Goal: Transaction & Acquisition: Purchase product/service

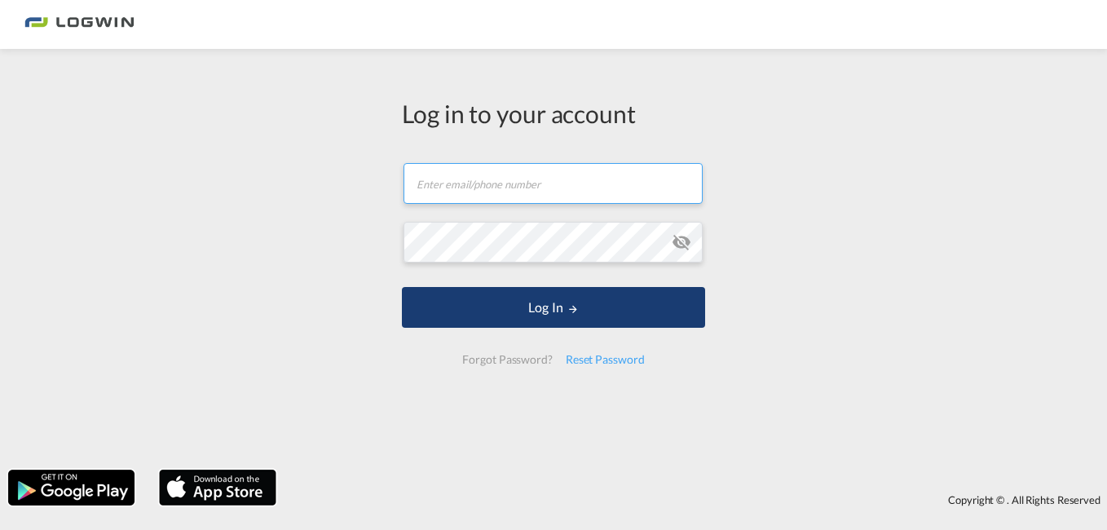
type input "[PERSON_NAME][EMAIL_ADDRESS][PERSON_NAME][DOMAIN_NAME]"
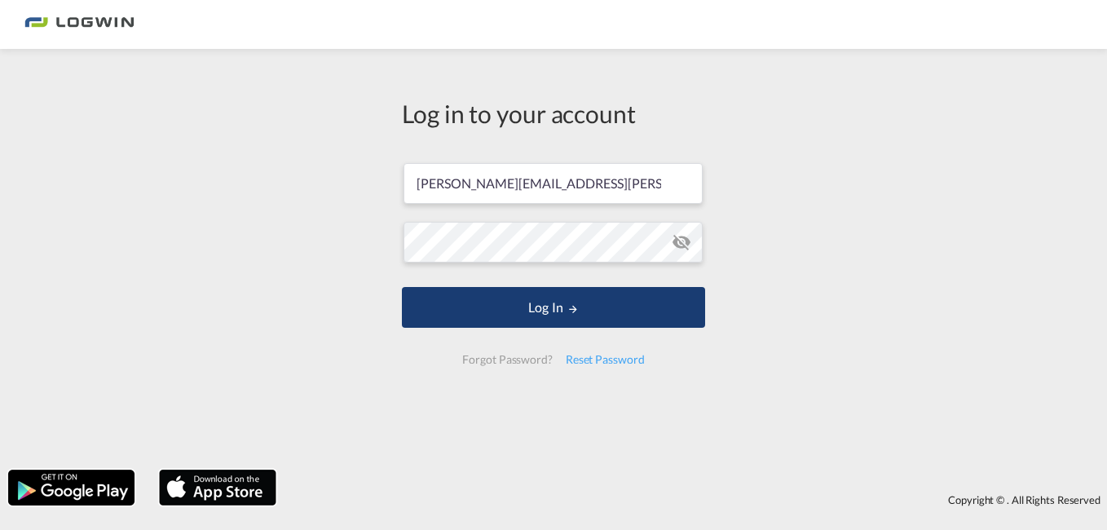
click at [498, 298] on button "Log In" at bounding box center [553, 307] width 303 height 41
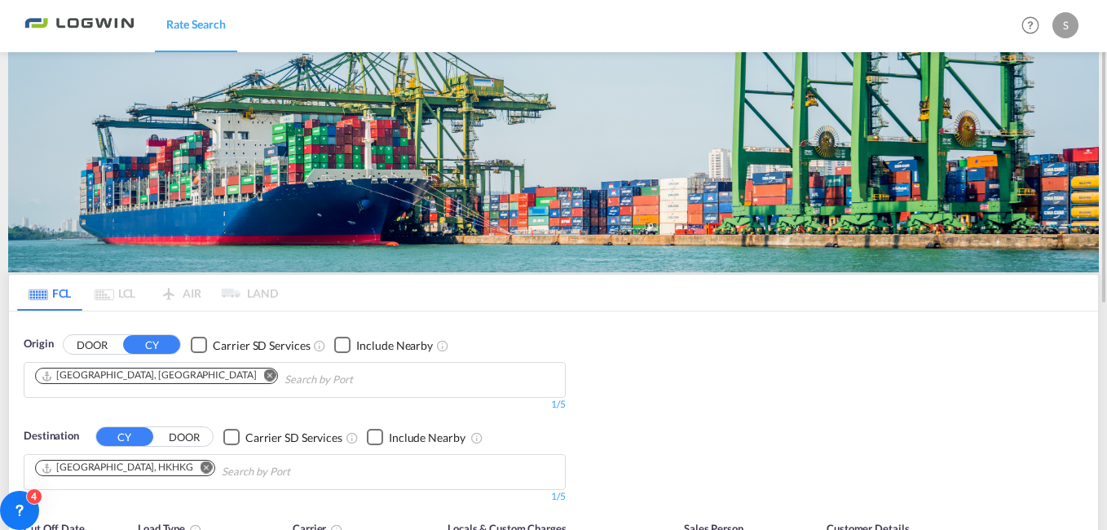
click at [201, 462] on md-icon "Remove" at bounding box center [207, 468] width 12 height 12
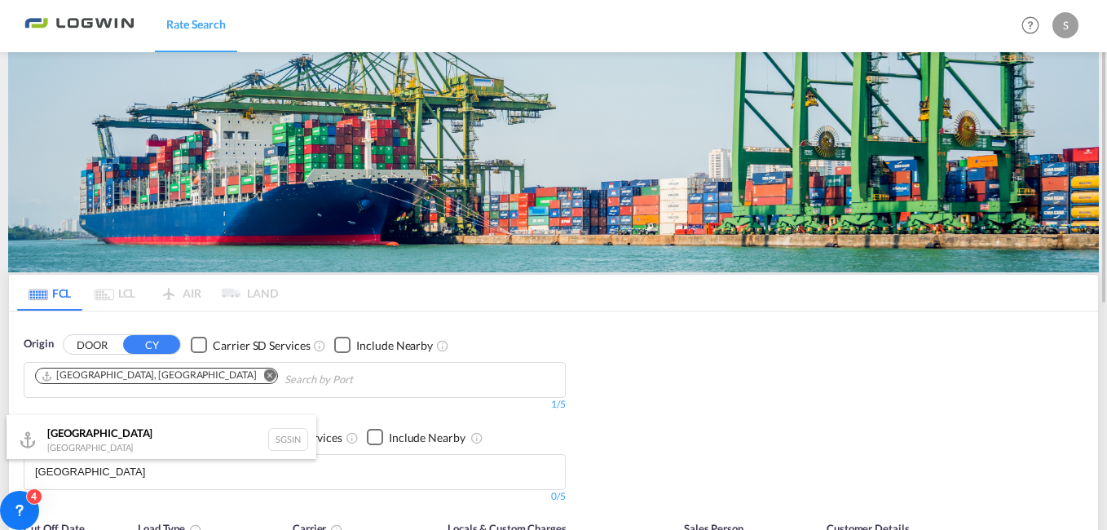
type input "[GEOGRAPHIC_DATA]"
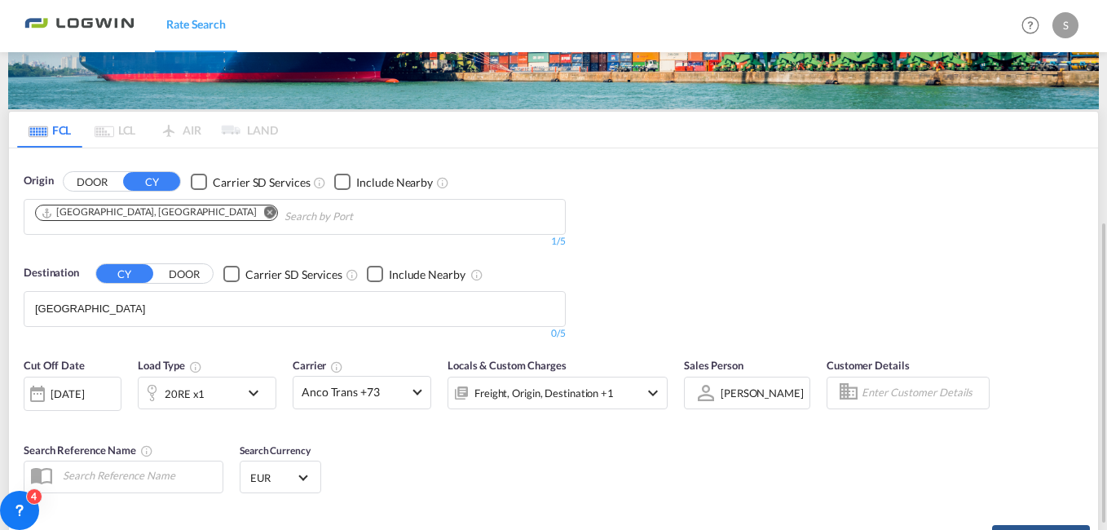
scroll to position [245, 0]
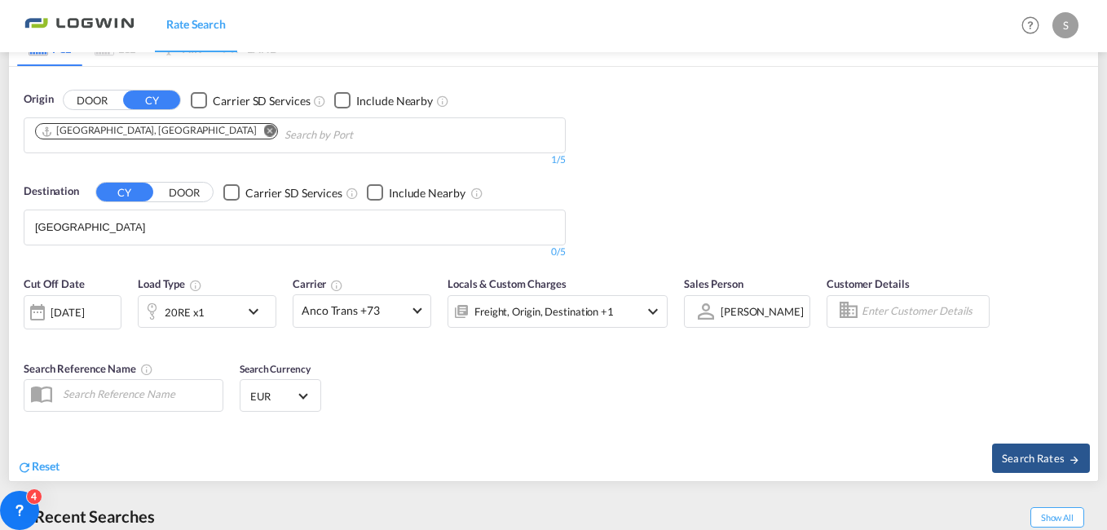
click at [79, 227] on body "Rate Search Rate Search Help Resources Product Release S My Profile Logout FCL …" at bounding box center [553, 265] width 1107 height 530
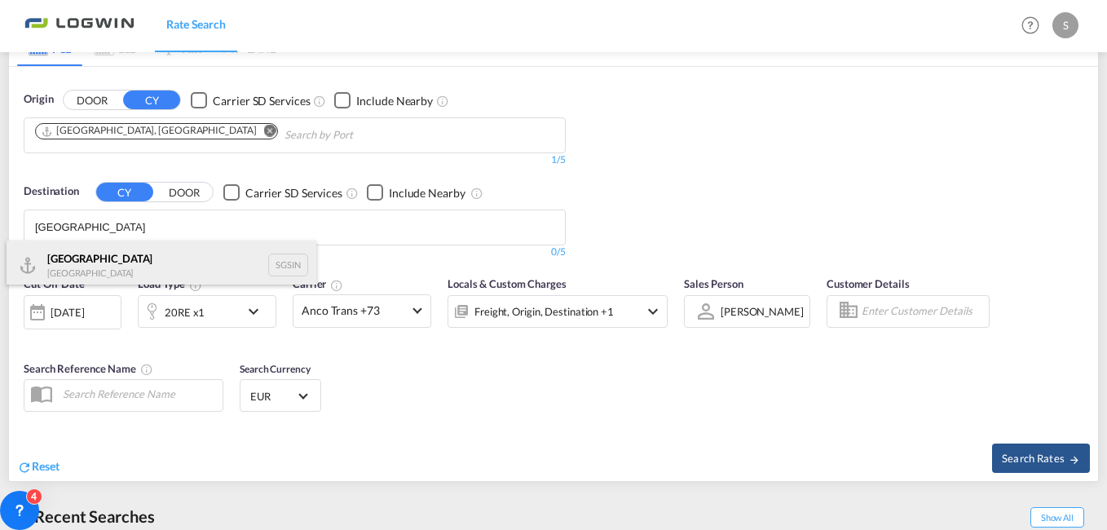
click at [87, 257] on div "Singapore [GEOGRAPHIC_DATA] [GEOGRAPHIC_DATA]" at bounding box center [162, 265] width 310 height 49
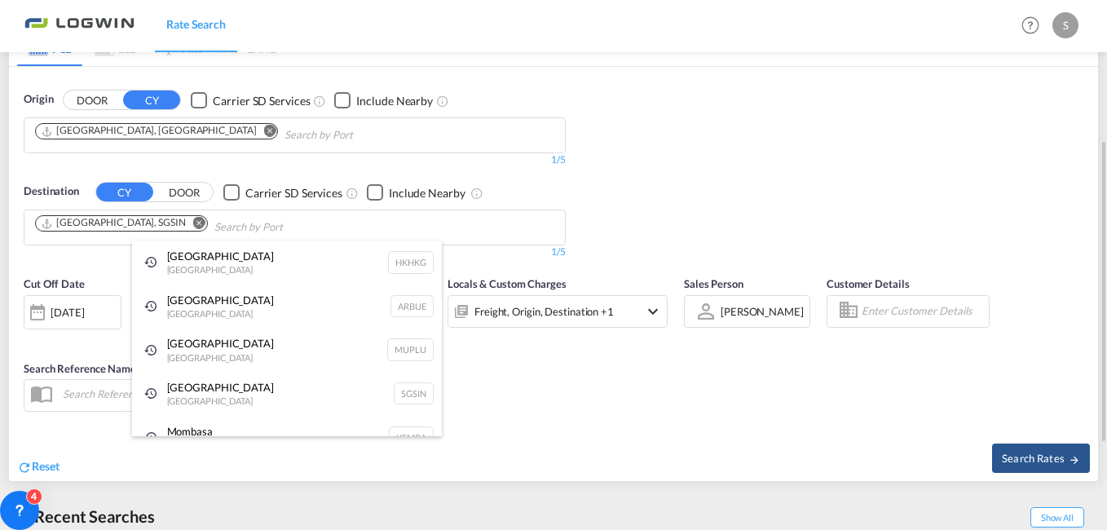
drag, startPoint x: 820, startPoint y: 139, endPoint x: 850, endPoint y: 147, distance: 30.5
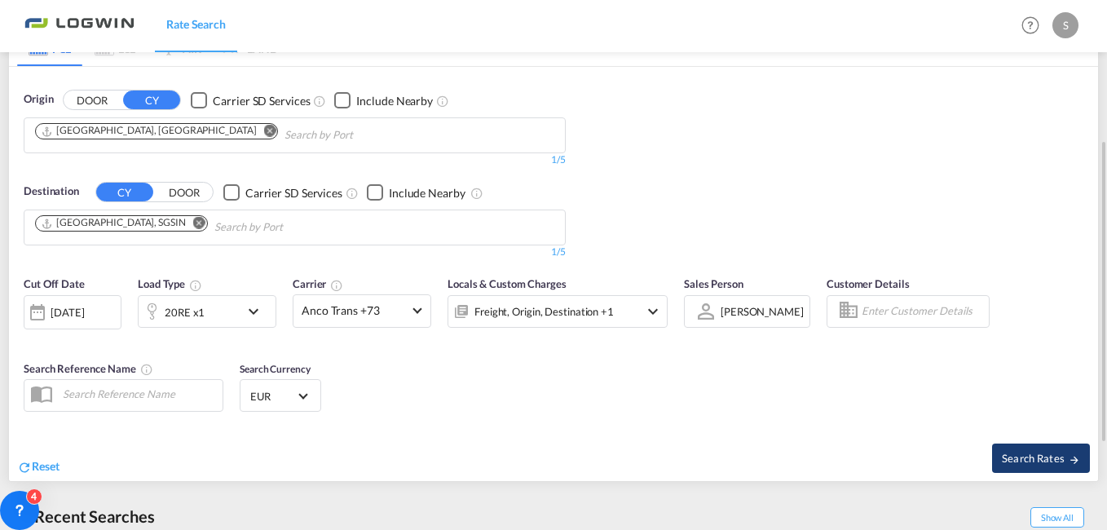
click at [1027, 446] on button "Search Rates" at bounding box center [1041, 458] width 98 height 29
type input "DEHAM to SGSIN / [DATE]"
